Goal: Information Seeking & Learning: Learn about a topic

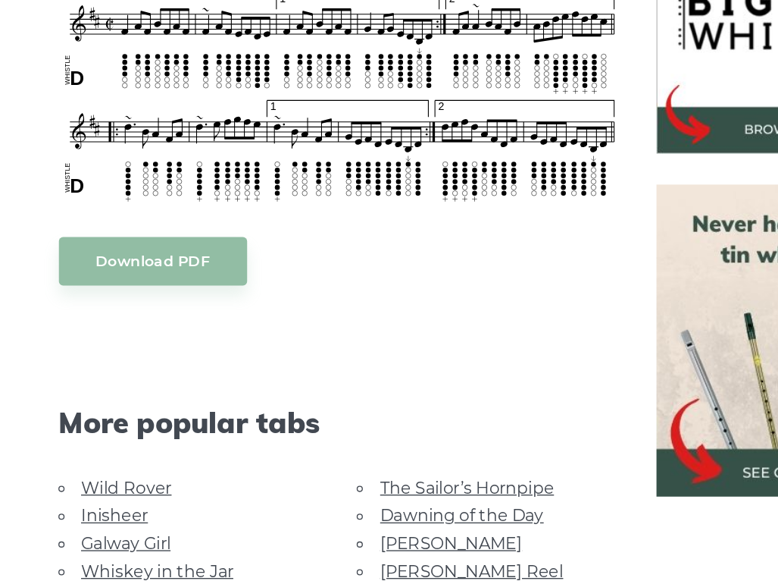
scroll to position [498, 0]
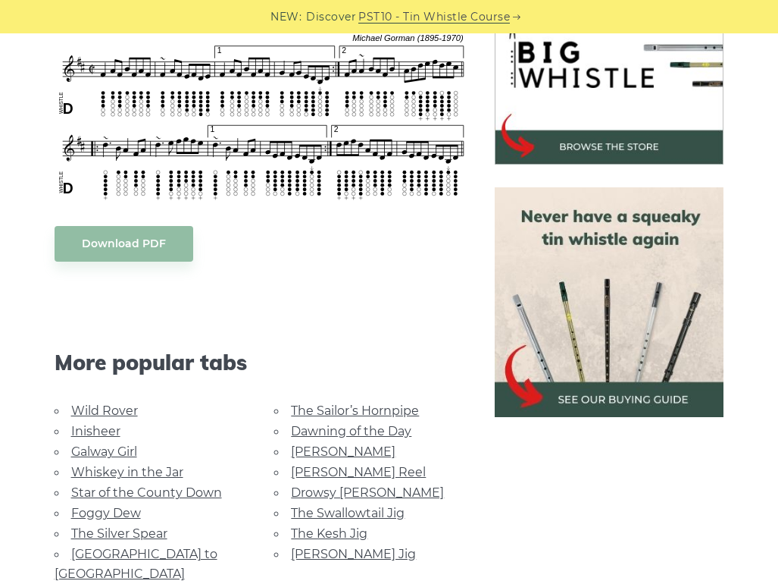
click at [115, 409] on link "Wild Rover" at bounding box center [104, 410] width 67 height 14
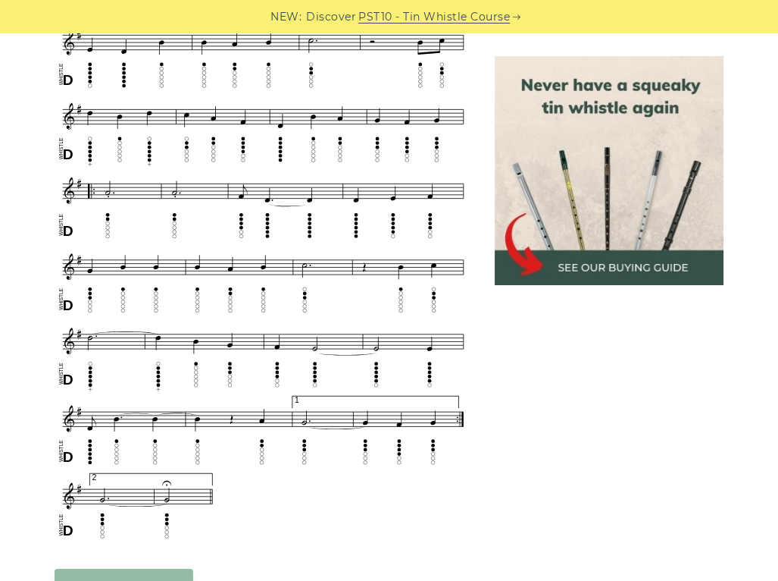
scroll to position [822, 0]
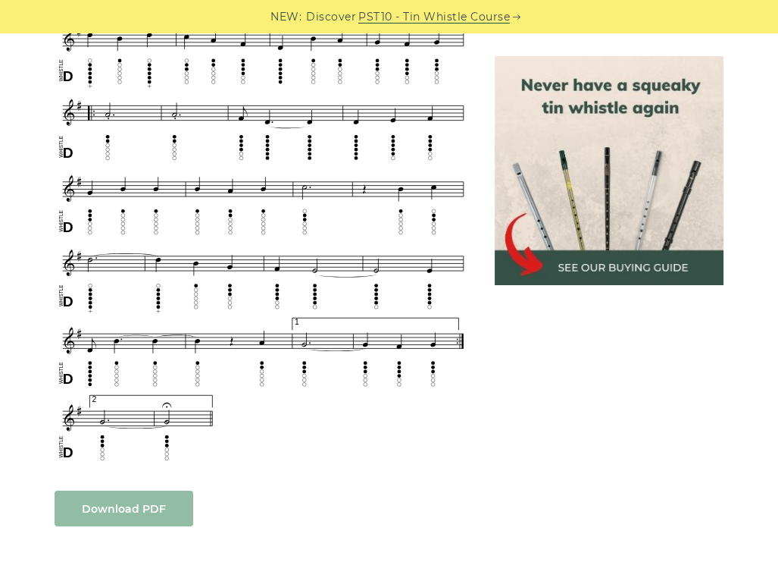
click at [111, 505] on body "NEW: Discover PST10 - Tin Whistle Course Lessons Fingering Charts Tabs & Notes …" at bounding box center [389, 514] width 778 height 2672
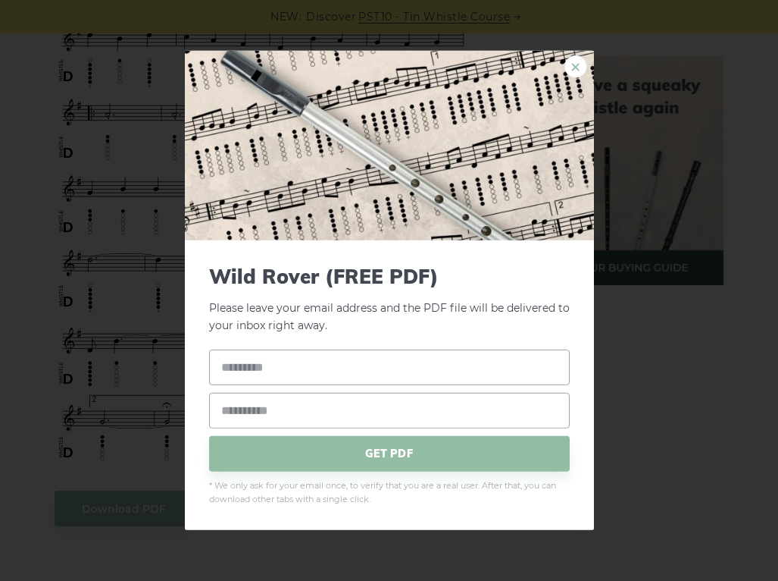
click at [572, 71] on link "×" at bounding box center [576, 66] width 23 height 23
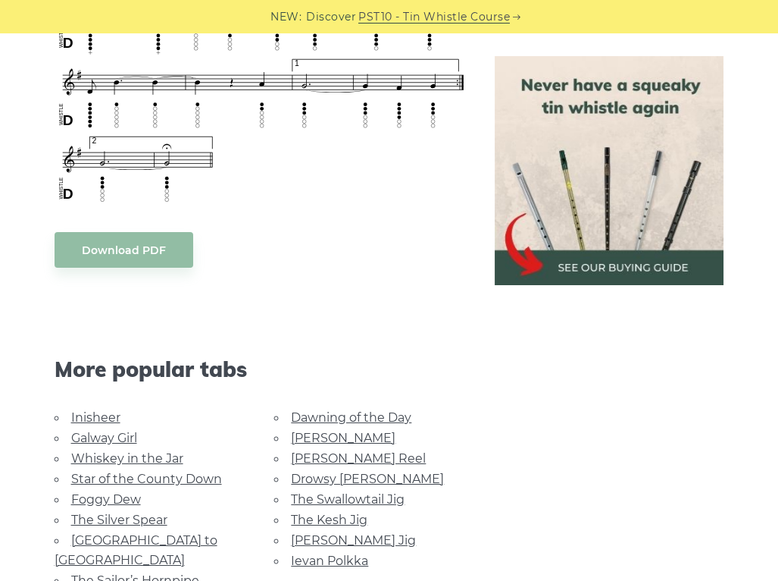
scroll to position [1157, 0]
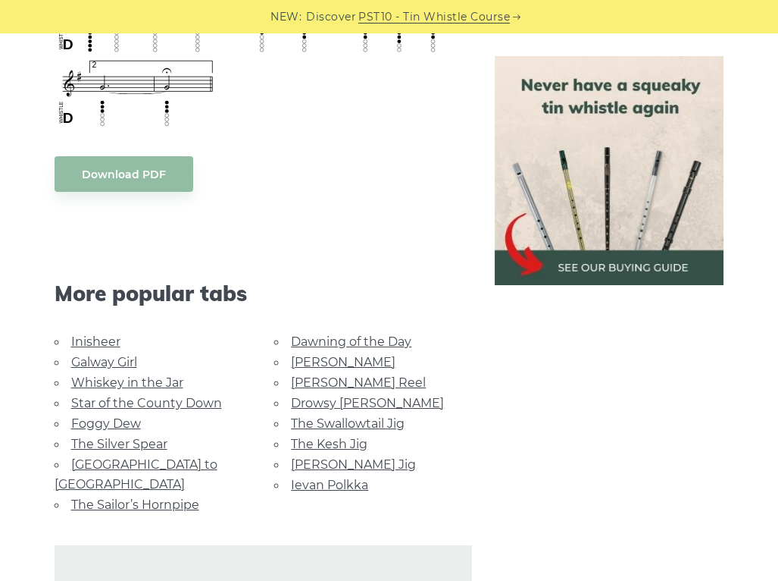
click at [125, 380] on link "Whiskey in the Jar" at bounding box center [127, 382] width 112 height 14
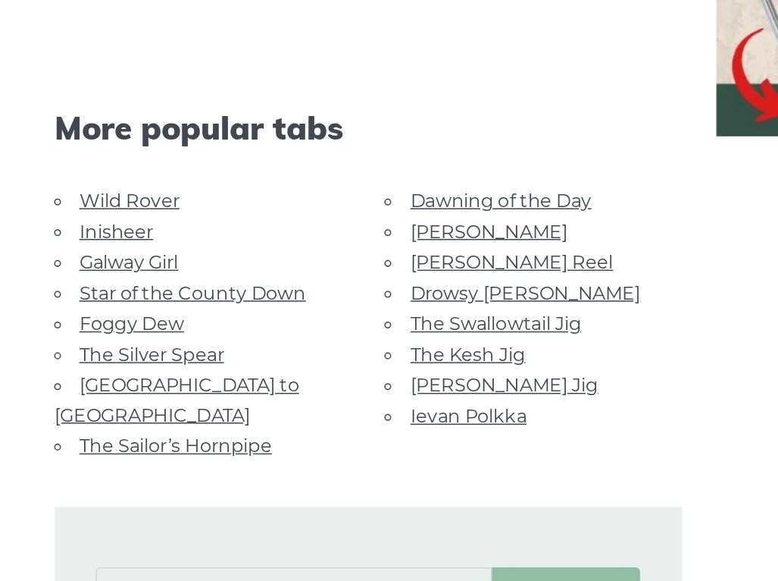
scroll to position [828, 0]
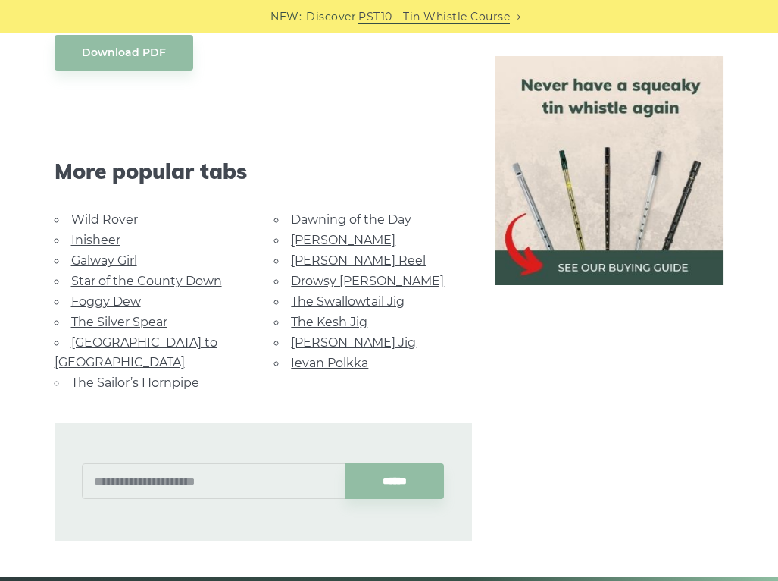
click at [114, 295] on link "Foggy Dew" at bounding box center [106, 301] width 70 height 14
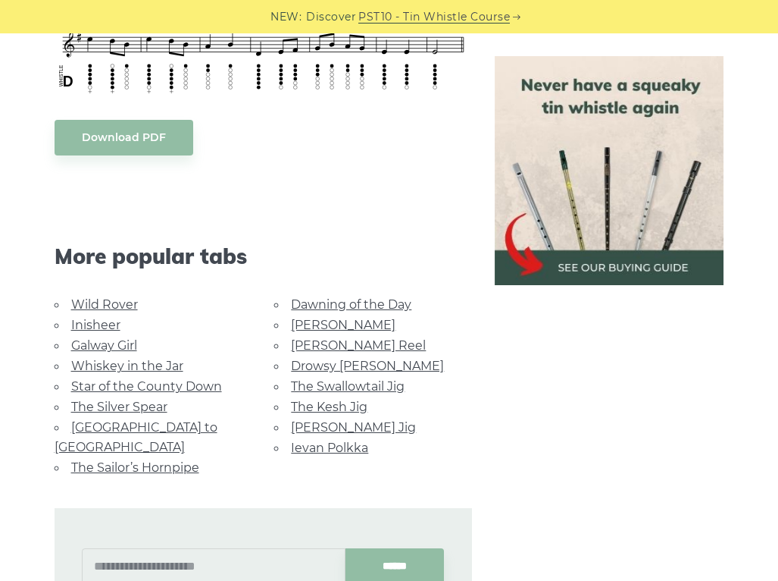
scroll to position [890, 0]
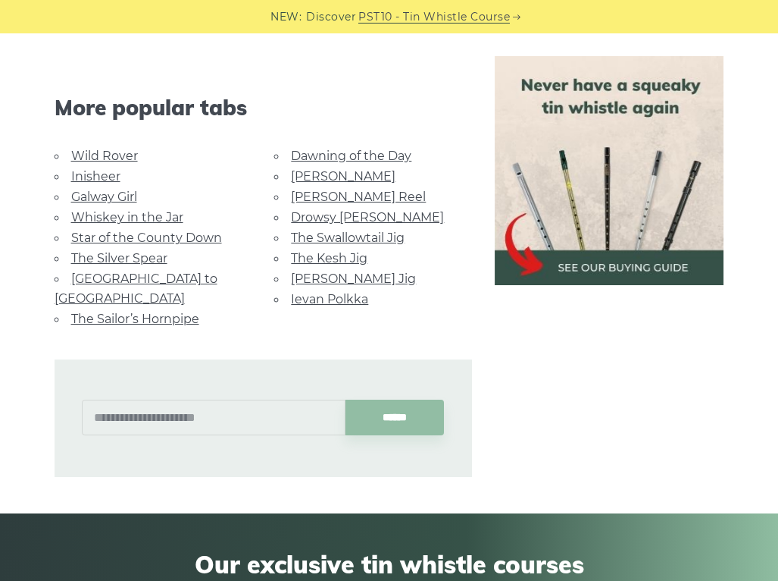
click at [341, 157] on link "Dawning of the Day" at bounding box center [351, 156] width 121 height 14
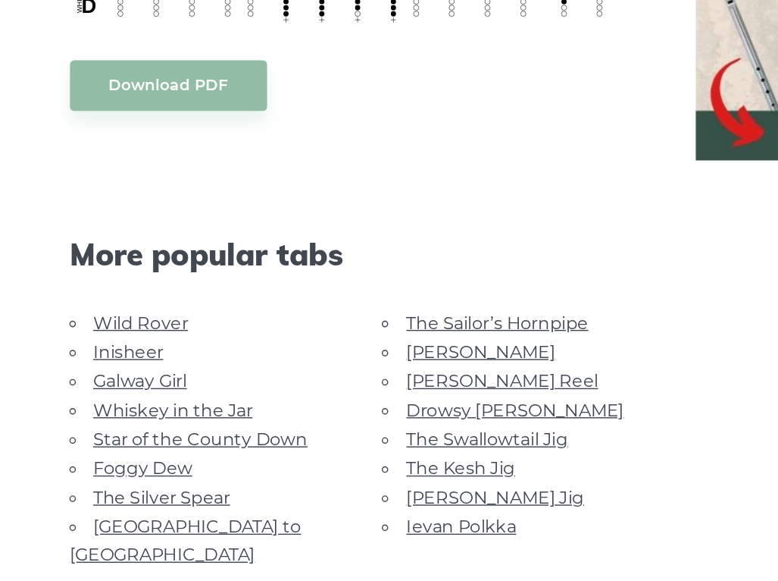
scroll to position [686, 0]
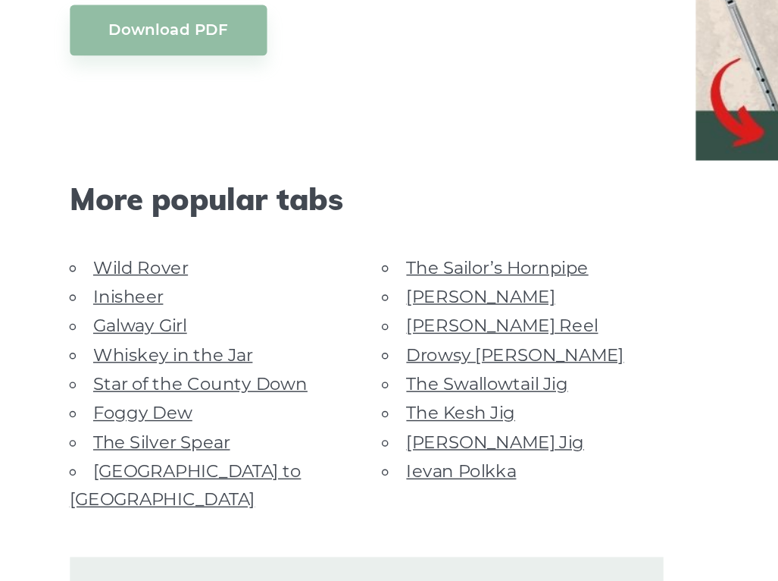
click at [104, 456] on link "Foggy Dew" at bounding box center [106, 463] width 70 height 14
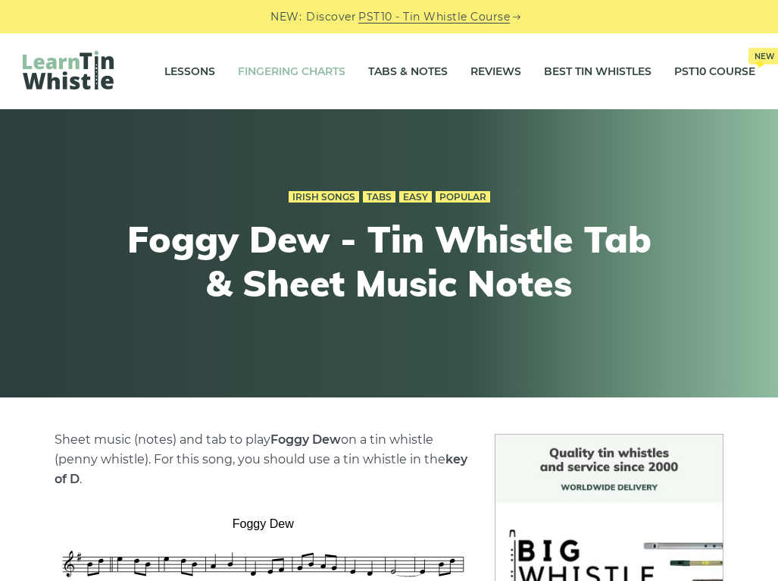
click at [255, 64] on link "Fingering Charts" at bounding box center [292, 71] width 108 height 38
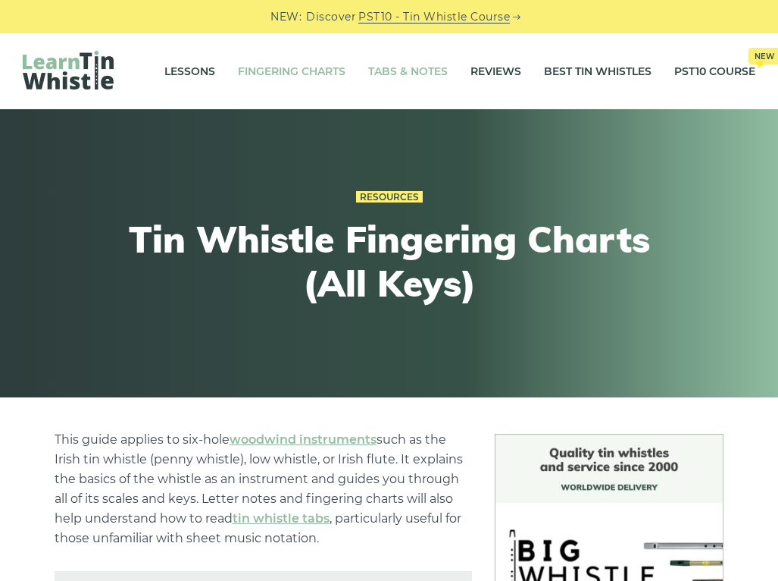
click at [396, 76] on link "Tabs & Notes" at bounding box center [408, 71] width 80 height 38
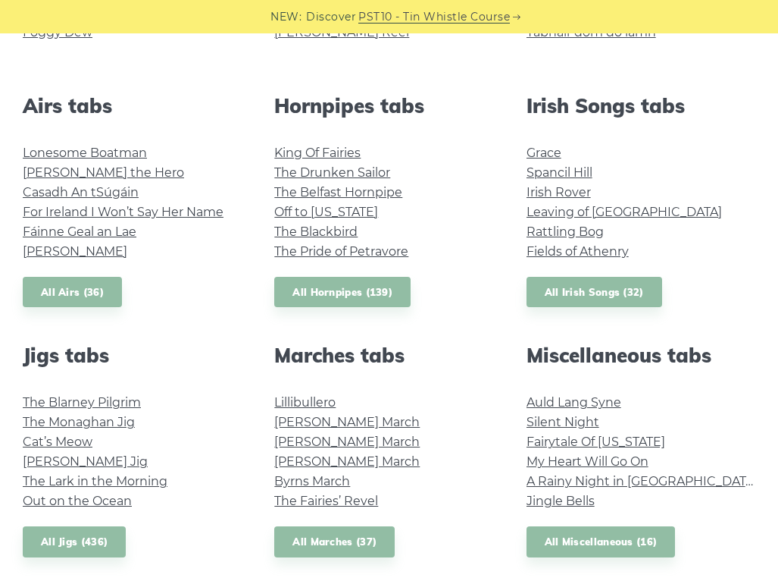
scroll to position [562, 0]
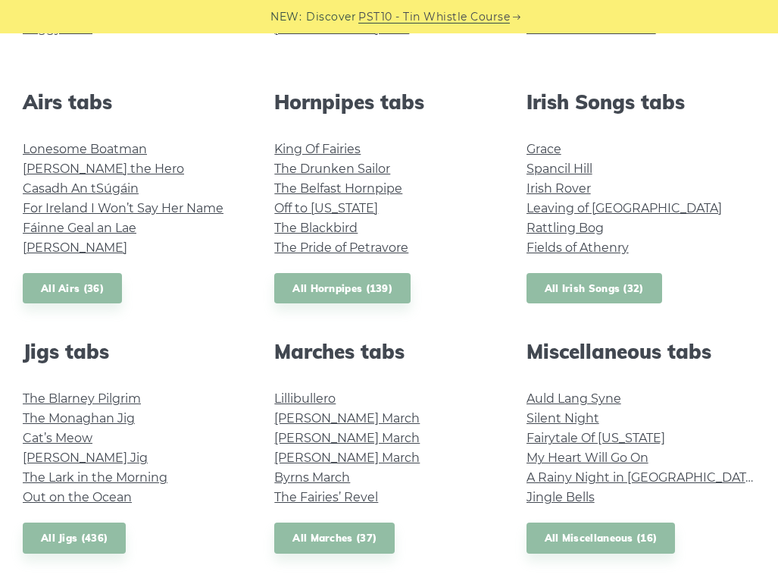
click at [606, 286] on link "All Irish Songs (32)" at bounding box center [595, 288] width 136 height 31
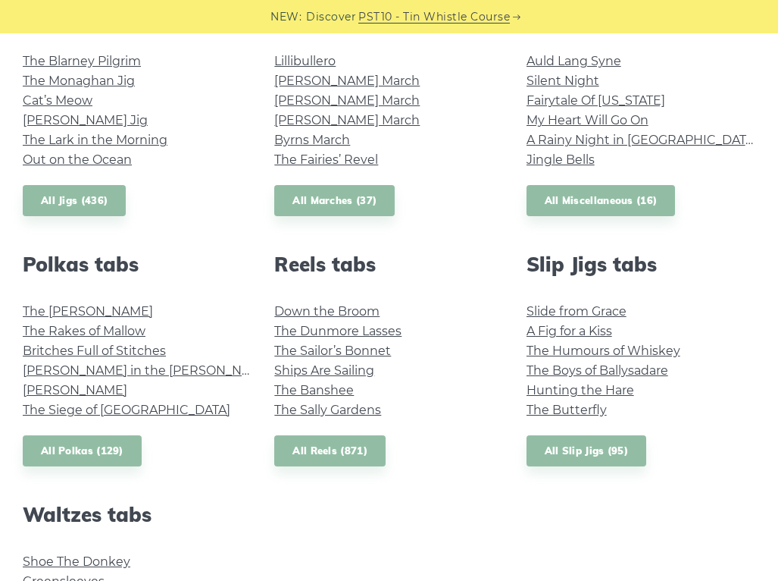
scroll to position [907, 0]
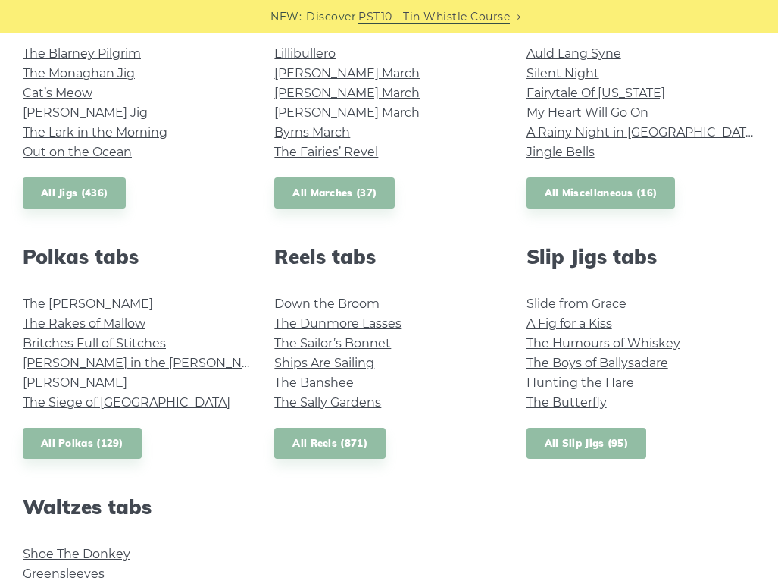
click at [587, 443] on link "All Slip Jigs (95)" at bounding box center [587, 443] width 120 height 31
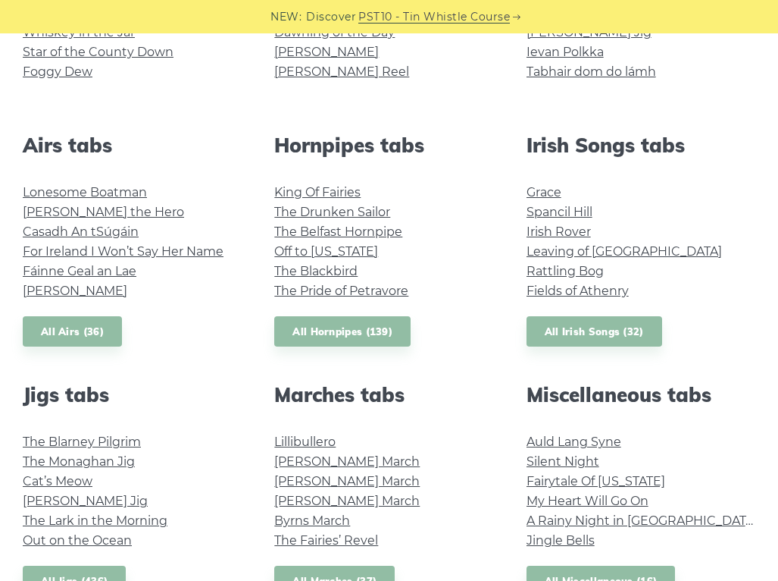
scroll to position [483, 0]
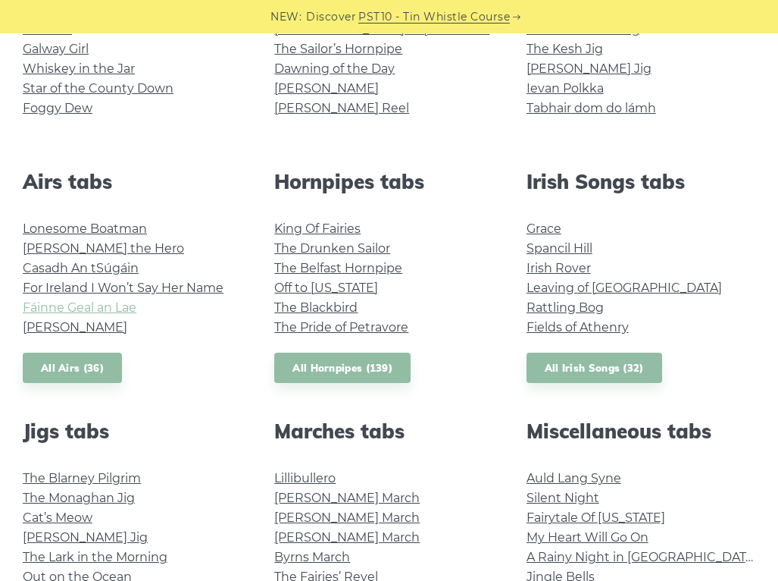
click at [78, 305] on link "Fáinne Geal an Lae" at bounding box center [80, 307] width 114 height 14
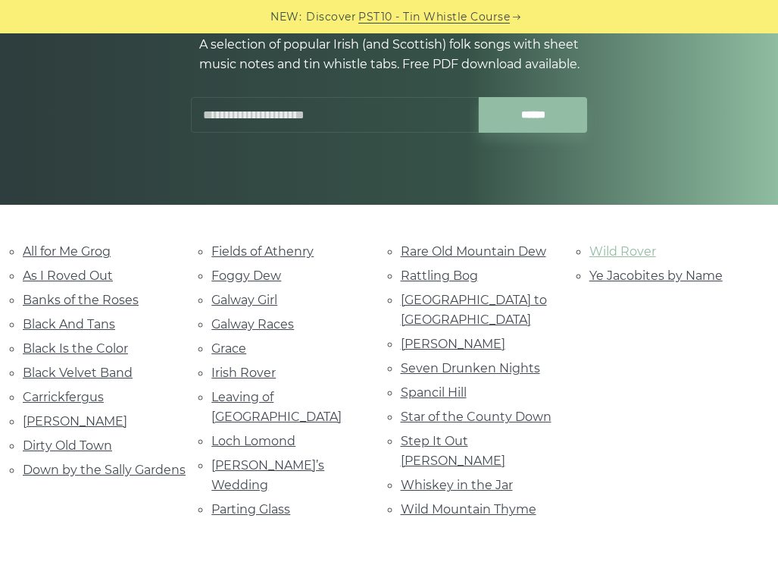
scroll to position [201, 0]
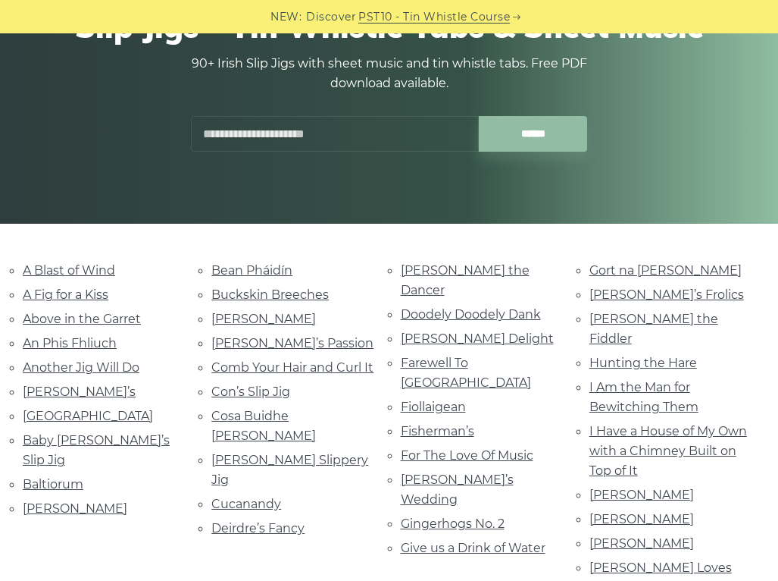
scroll to position [248, 0]
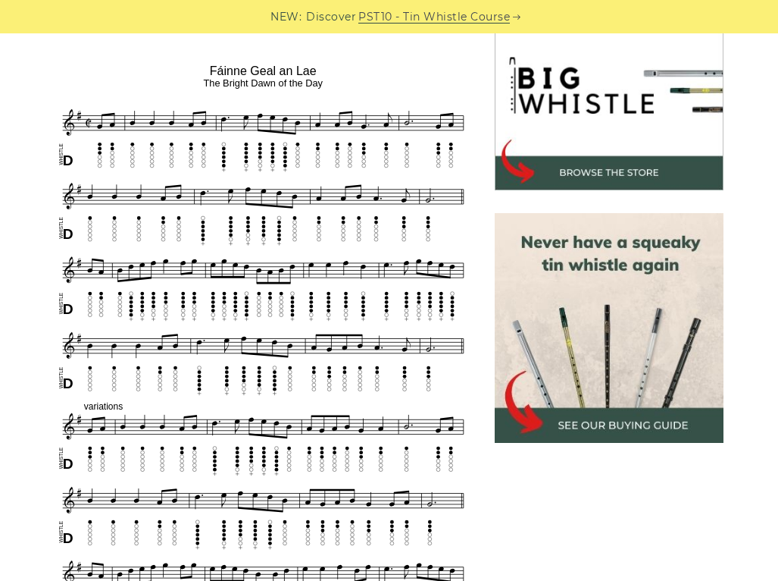
scroll to position [473, 0]
